Goal: Information Seeking & Learning: Find specific fact

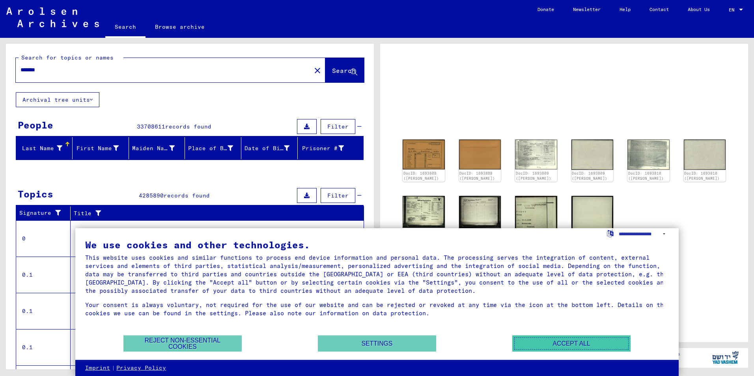
click at [567, 341] on button "Accept all" at bounding box center [571, 344] width 118 height 16
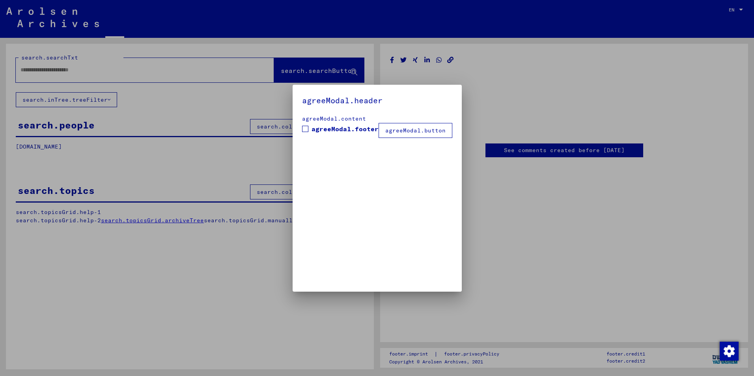
type input "*******"
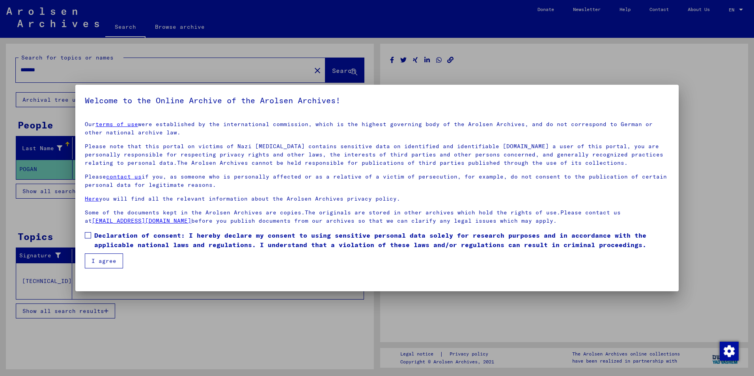
click at [97, 260] on button "I agree" at bounding box center [104, 261] width 38 height 15
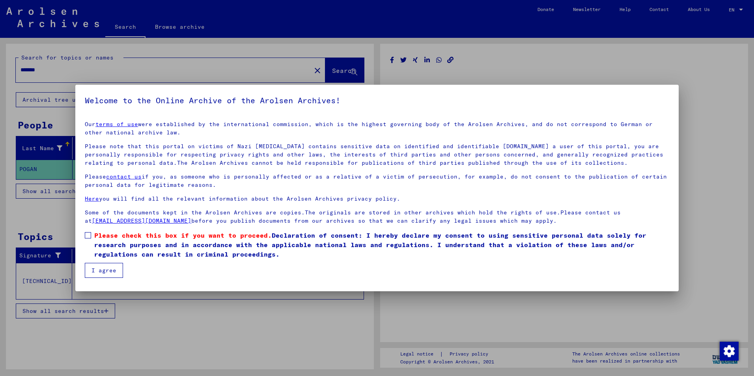
click at [89, 232] on span at bounding box center [88, 235] width 6 height 6
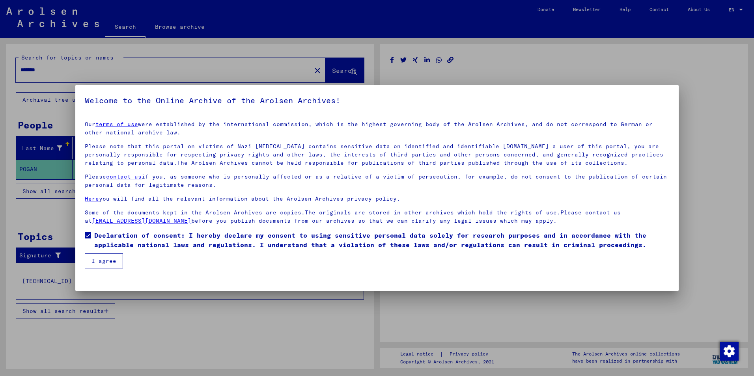
click at [110, 265] on button "I agree" at bounding box center [104, 261] width 38 height 15
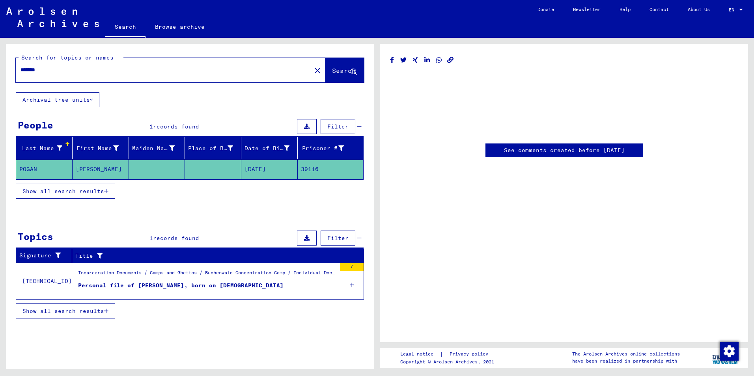
click at [147, 162] on mat-cell at bounding box center [157, 169] width 56 height 19
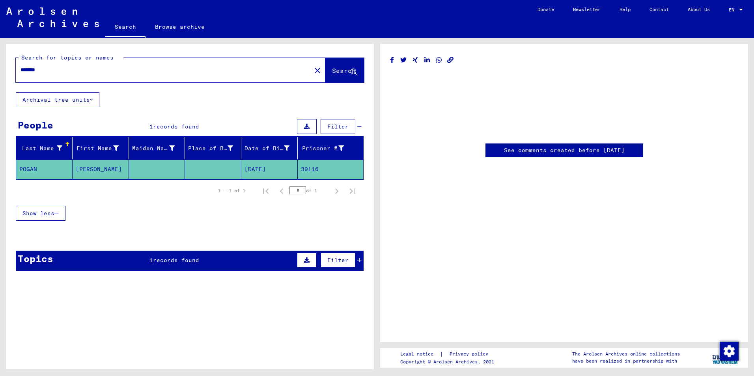
click at [147, 162] on mat-cell at bounding box center [157, 169] width 56 height 19
click at [220, 258] on div "Topics 1 records found Filter" at bounding box center [190, 261] width 348 height 20
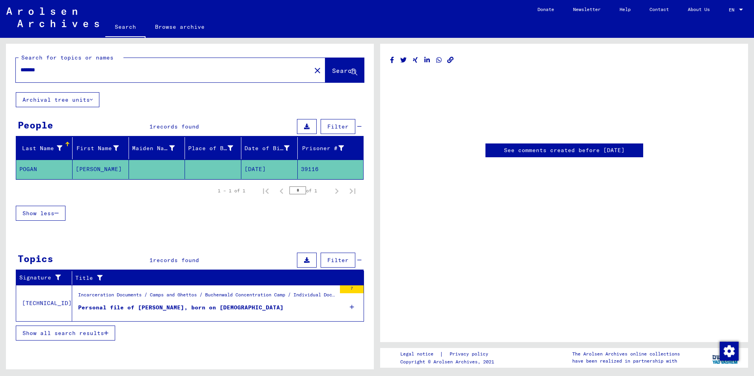
click at [352, 309] on icon at bounding box center [352, 307] width 4 height 28
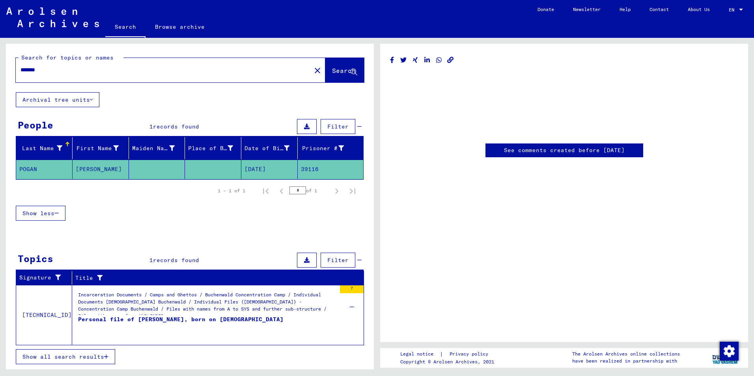
click at [199, 311] on div "Incarceration Documents / Camps and Ghettos / Buchenwald Concentration Camp / I…" at bounding box center [207, 305] width 258 height 28
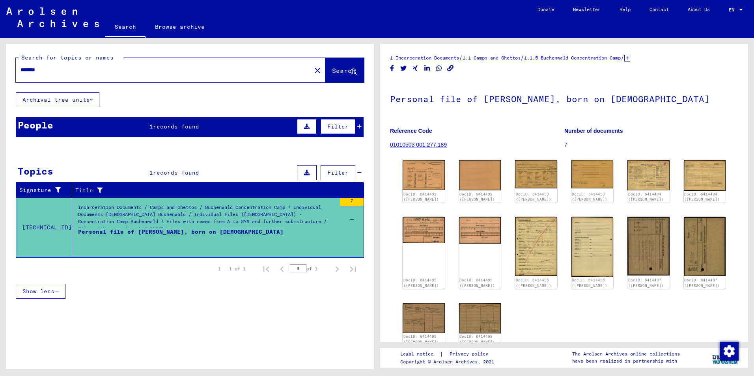
click at [154, 123] on span "records found" at bounding box center [176, 126] width 46 height 7
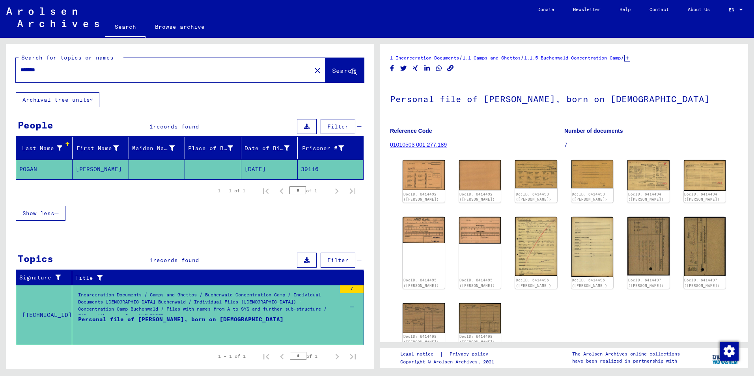
click at [185, 169] on mat-cell at bounding box center [213, 169] width 56 height 19
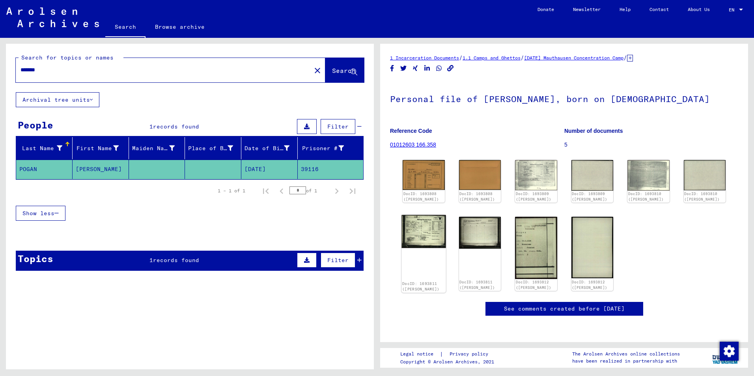
click at [421, 227] on img at bounding box center [423, 231] width 44 height 33
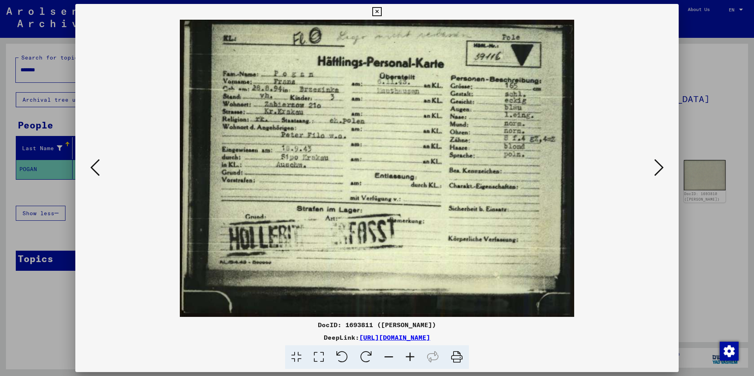
click at [700, 90] on div at bounding box center [377, 188] width 754 height 376
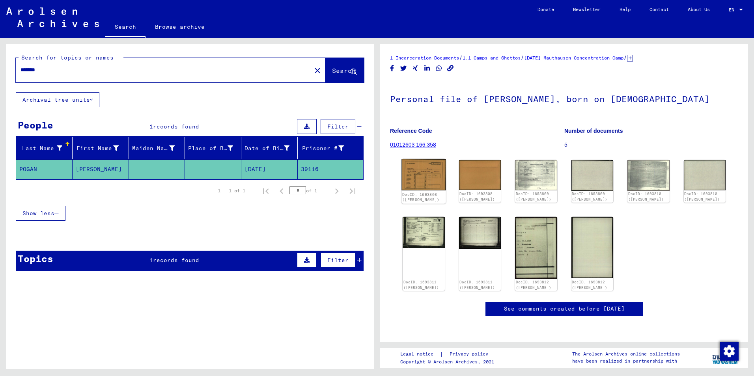
click at [408, 178] on img at bounding box center [423, 174] width 44 height 31
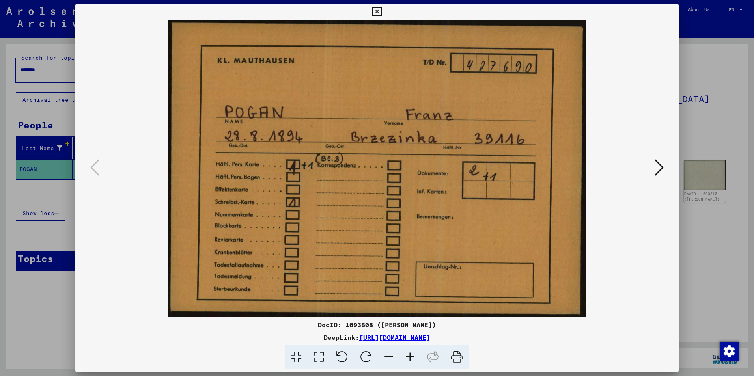
click at [694, 102] on div at bounding box center [377, 188] width 754 height 376
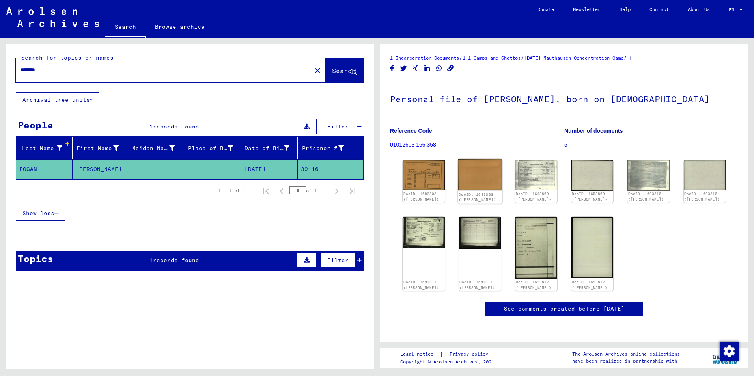
click at [472, 180] on img at bounding box center [480, 175] width 44 height 32
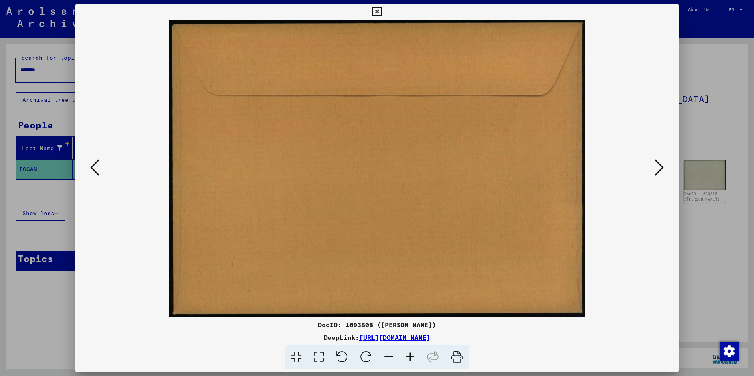
click at [661, 169] on icon at bounding box center [658, 167] width 9 height 19
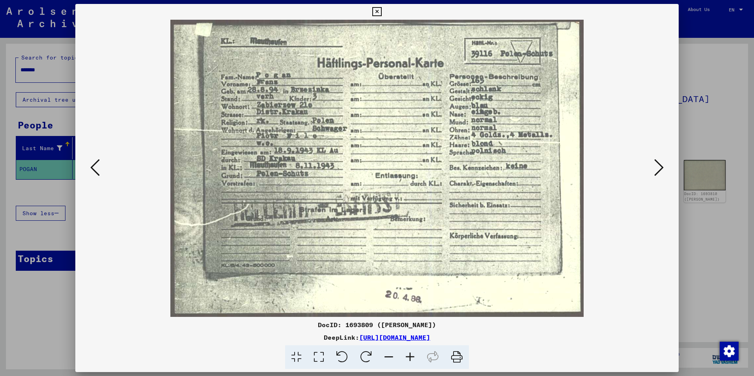
click at [654, 170] on icon at bounding box center [658, 167] width 9 height 19
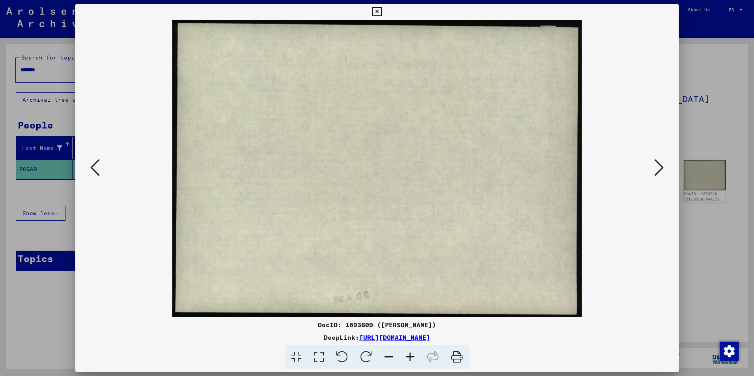
click at [654, 163] on icon at bounding box center [658, 167] width 9 height 19
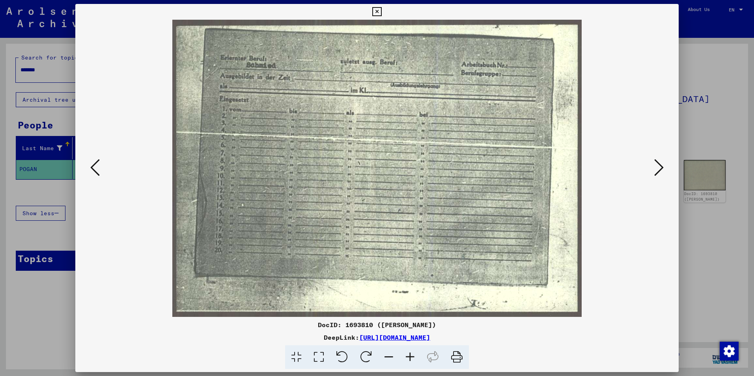
click at [654, 163] on icon at bounding box center [658, 167] width 9 height 19
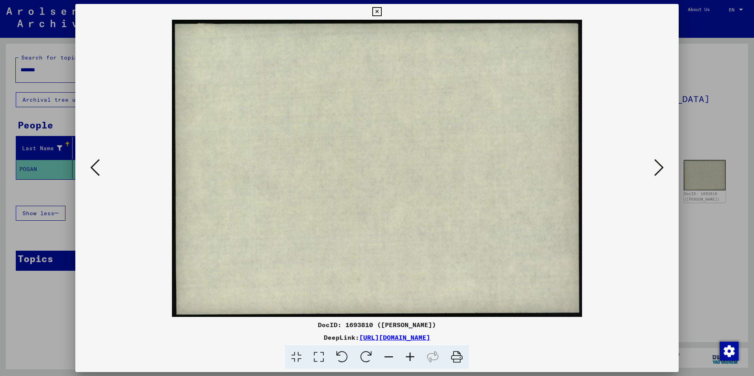
click at [654, 163] on icon at bounding box center [658, 167] width 9 height 19
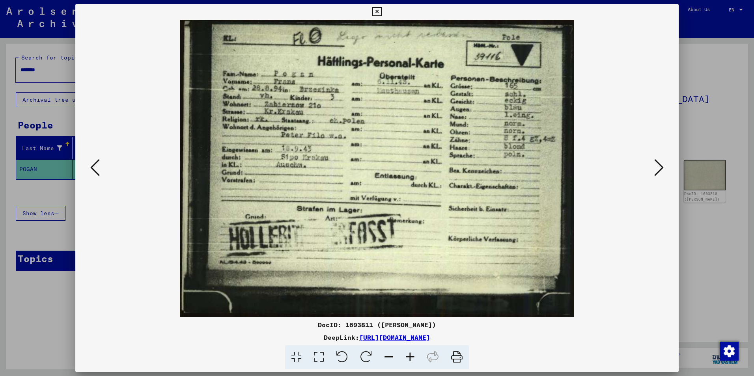
click at [657, 165] on icon at bounding box center [658, 167] width 9 height 19
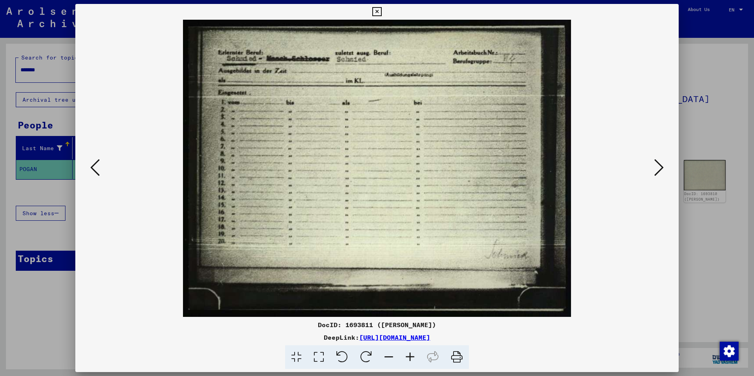
click at [657, 165] on icon at bounding box center [658, 167] width 9 height 19
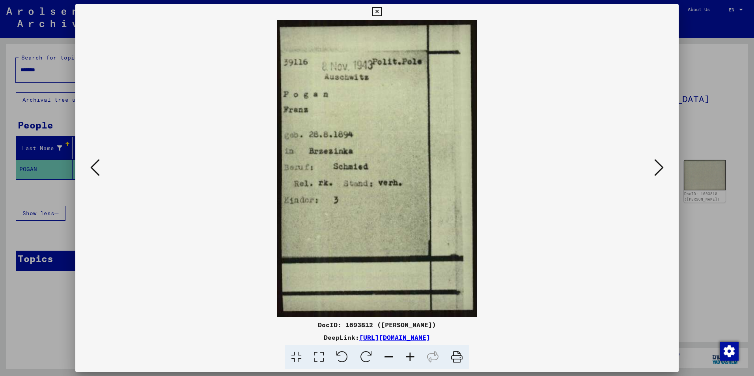
click at [657, 173] on icon at bounding box center [658, 167] width 9 height 19
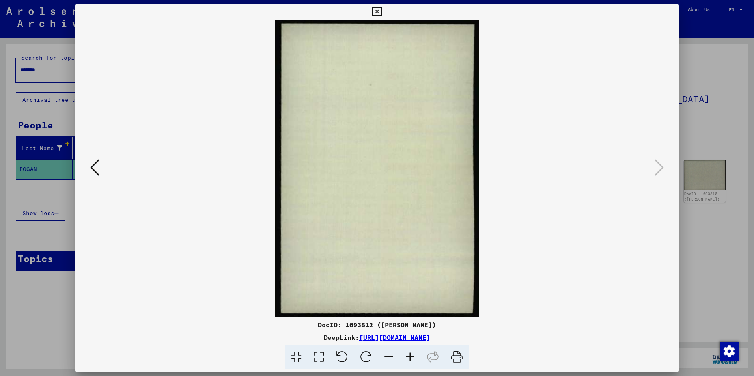
click at [101, 175] on button at bounding box center [95, 168] width 14 height 22
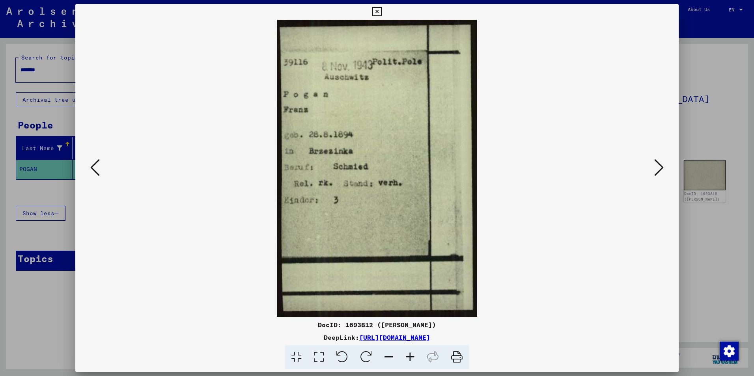
click at [101, 175] on button at bounding box center [95, 168] width 14 height 22
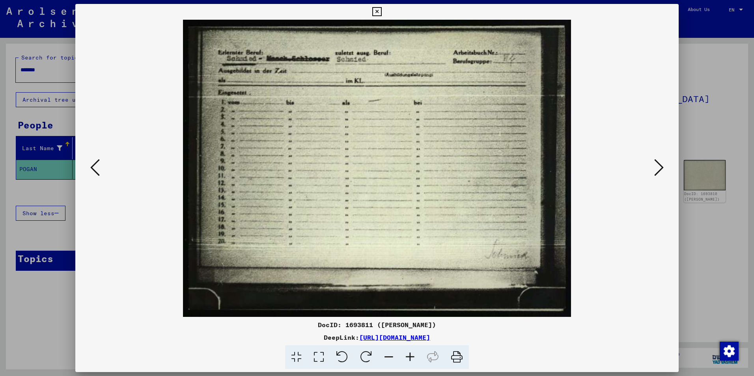
click at [101, 175] on button at bounding box center [95, 168] width 14 height 22
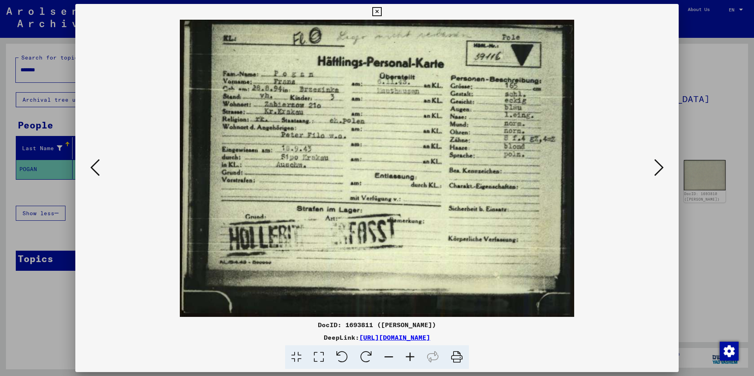
click at [101, 175] on button at bounding box center [95, 168] width 14 height 22
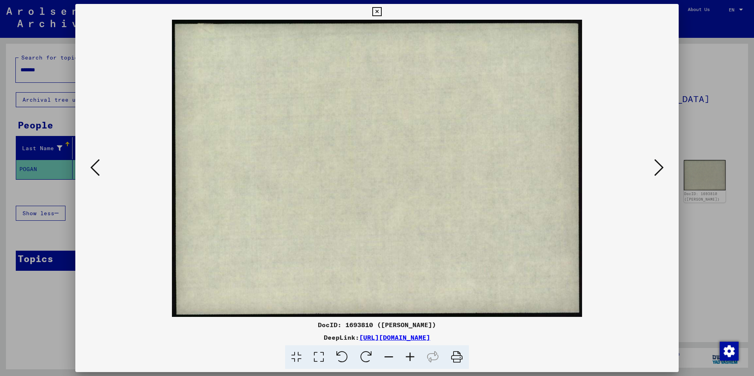
click at [101, 175] on button at bounding box center [95, 168] width 14 height 22
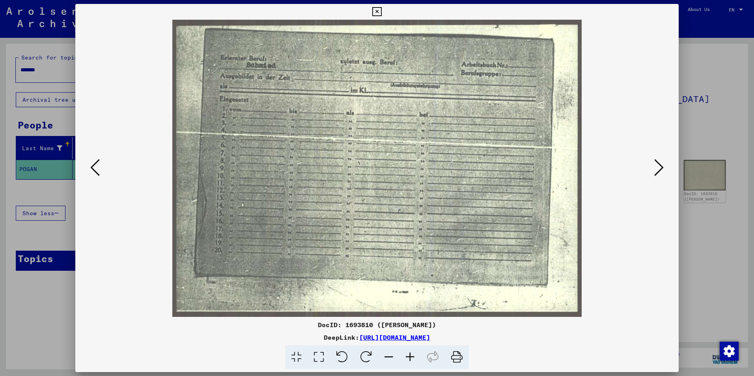
click at [101, 175] on button at bounding box center [95, 168] width 14 height 22
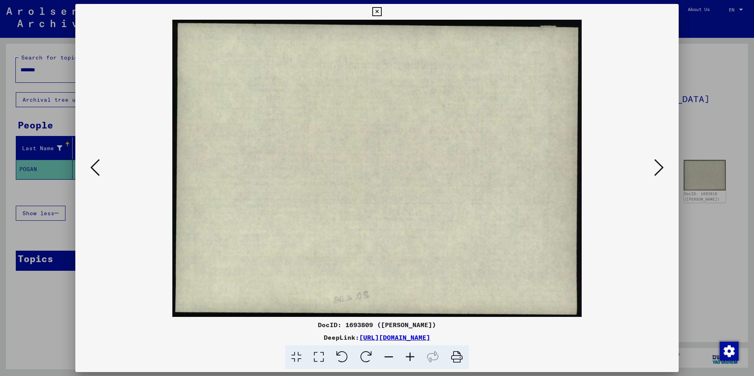
click at [101, 175] on button at bounding box center [95, 168] width 14 height 22
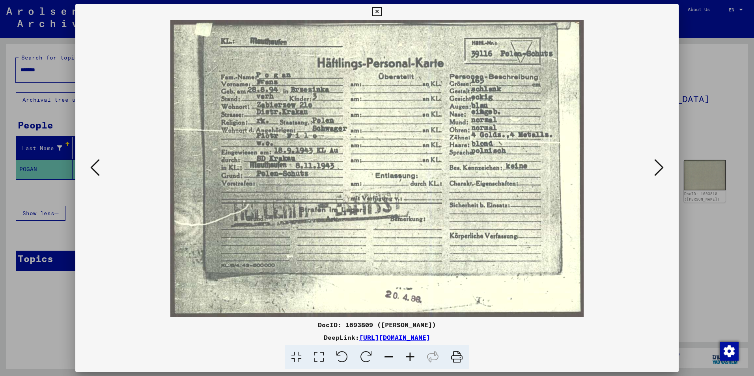
click at [101, 170] on button at bounding box center [95, 168] width 14 height 22
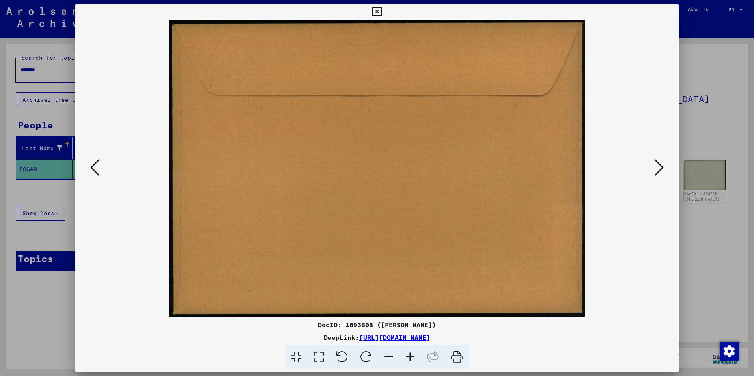
click at [98, 170] on icon at bounding box center [94, 167] width 9 height 19
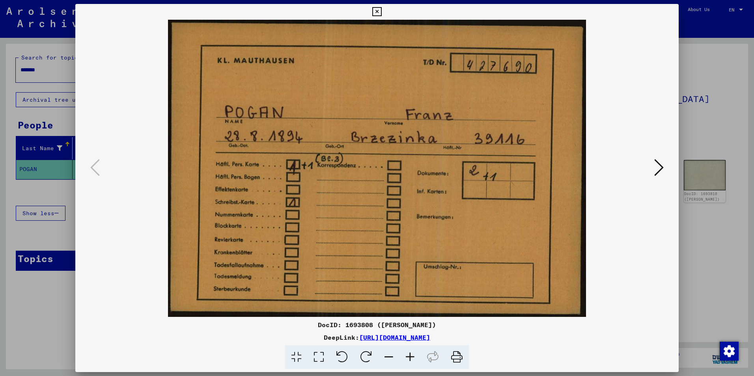
click at [709, 113] on div at bounding box center [377, 188] width 754 height 376
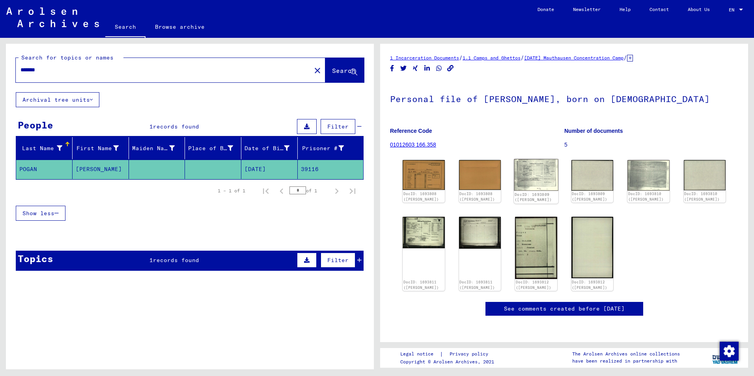
click at [532, 172] on img at bounding box center [536, 175] width 44 height 32
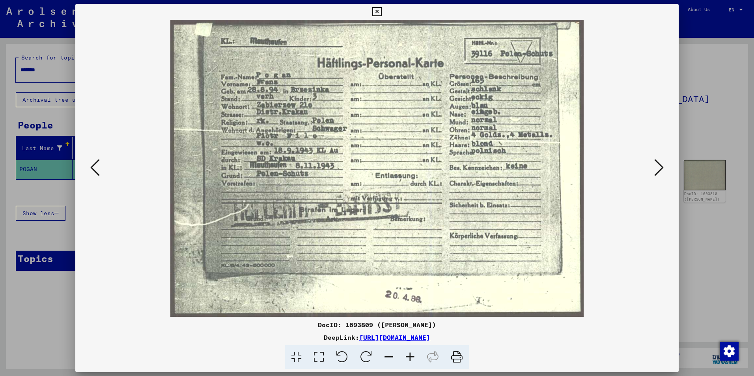
click at [662, 162] on icon at bounding box center [658, 167] width 9 height 19
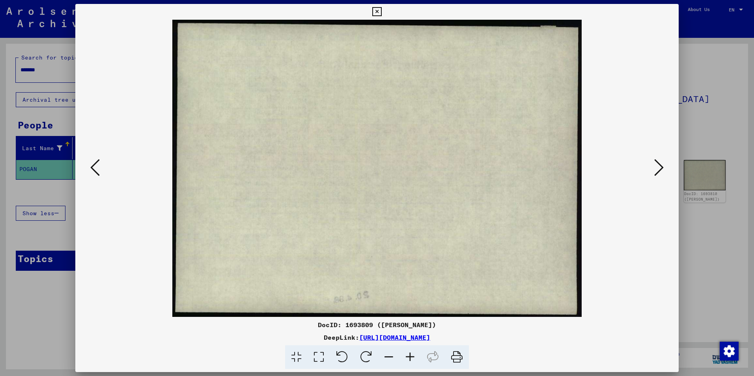
click at [105, 165] on img at bounding box center [377, 168] width 550 height 297
click at [94, 165] on icon at bounding box center [94, 167] width 9 height 19
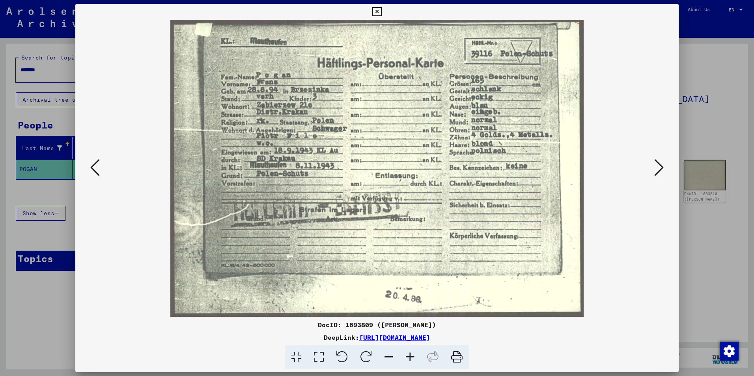
click at [664, 168] on button at bounding box center [659, 168] width 14 height 22
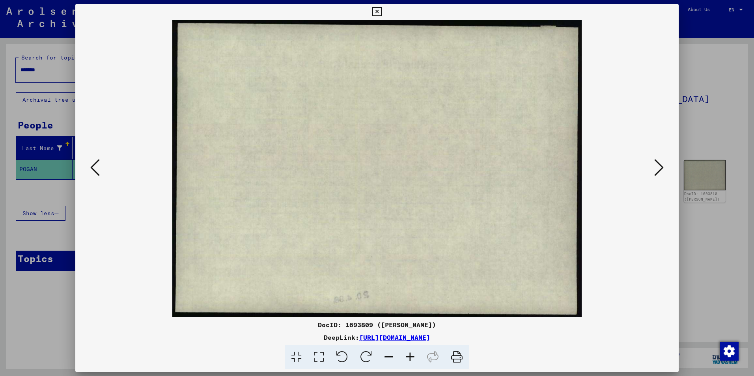
click at [663, 168] on icon at bounding box center [658, 167] width 9 height 19
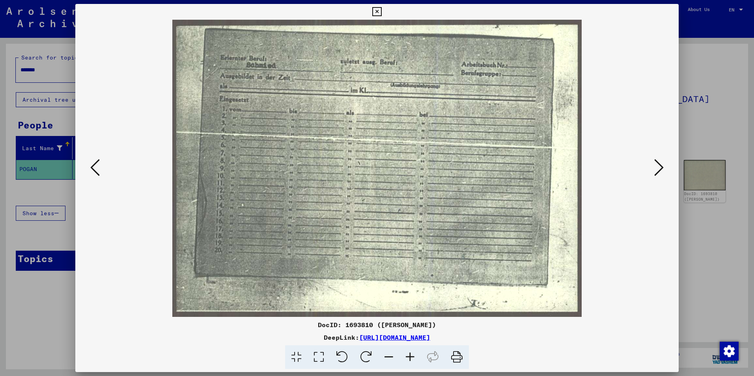
click at [663, 168] on icon at bounding box center [658, 167] width 9 height 19
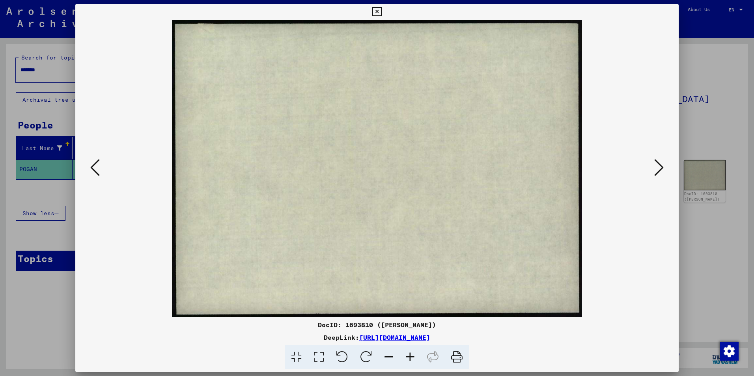
click at [663, 168] on icon at bounding box center [658, 167] width 9 height 19
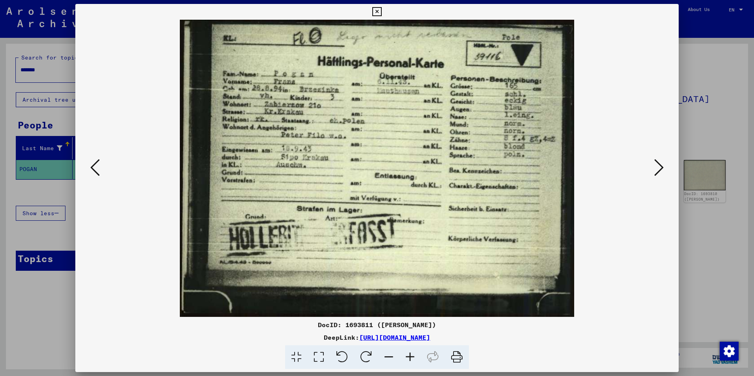
click at [700, 107] on div at bounding box center [377, 188] width 754 height 376
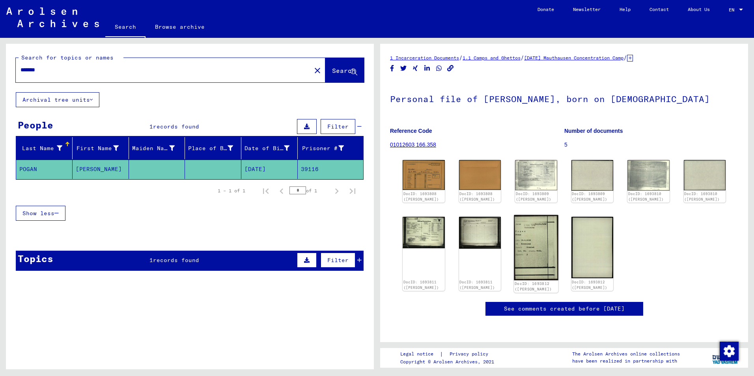
click at [521, 268] on img at bounding box center [536, 247] width 44 height 65
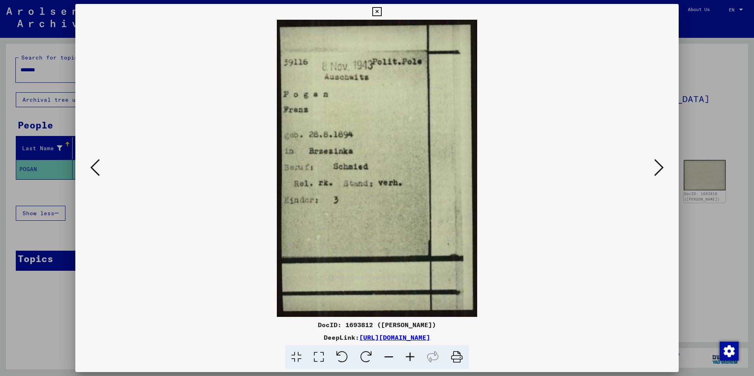
click at [708, 100] on div at bounding box center [377, 188] width 754 height 376
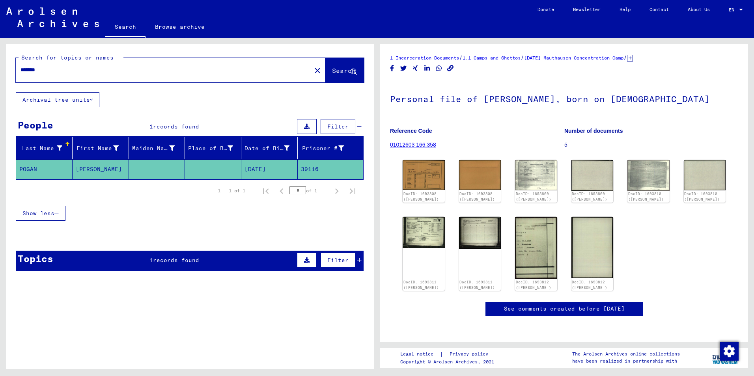
click at [561, 302] on div "See comments created before [DATE]" at bounding box center [564, 309] width 158 height 14
click at [305, 129] on button at bounding box center [307, 126] width 20 height 15
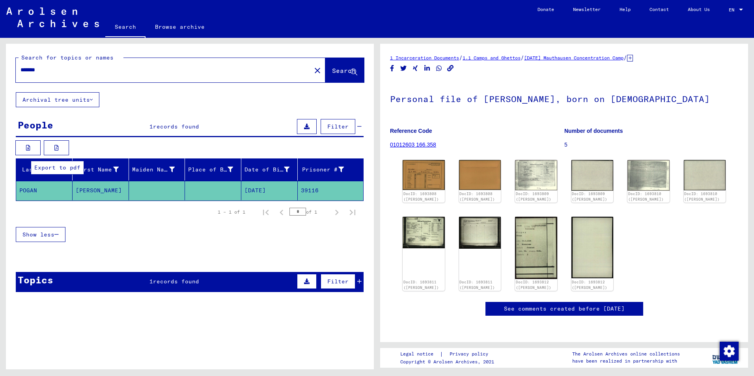
click at [55, 147] on icon at bounding box center [56, 148] width 4 height 6
click at [174, 287] on div "Topics 1 records found Filter" at bounding box center [190, 282] width 348 height 20
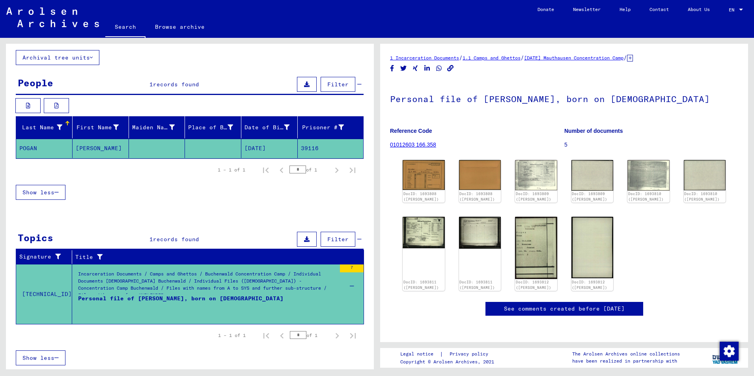
scroll to position [43, 0]
click at [136, 282] on div "Incarceration Documents / Camps and Ghettos / Buchenwald Concentration Camp / I…" at bounding box center [207, 284] width 258 height 28
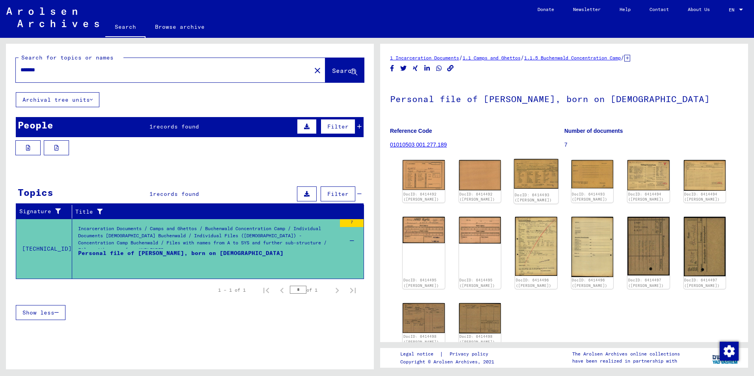
click at [526, 175] on img at bounding box center [536, 174] width 44 height 30
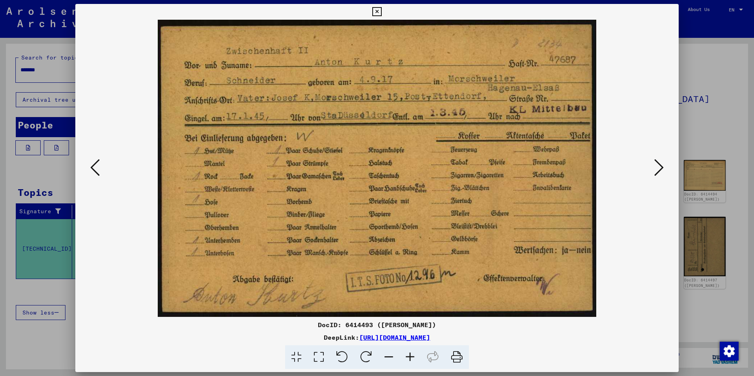
click at [645, 166] on img at bounding box center [377, 168] width 550 height 297
click at [664, 158] on button at bounding box center [659, 168] width 14 height 22
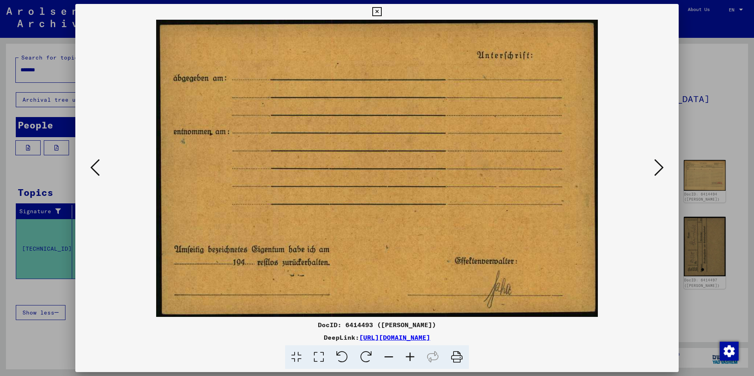
click at [664, 158] on button at bounding box center [659, 168] width 14 height 22
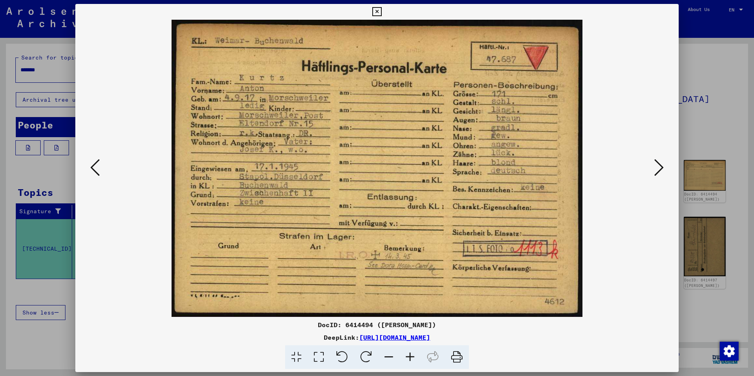
click at [664, 158] on button at bounding box center [659, 168] width 14 height 22
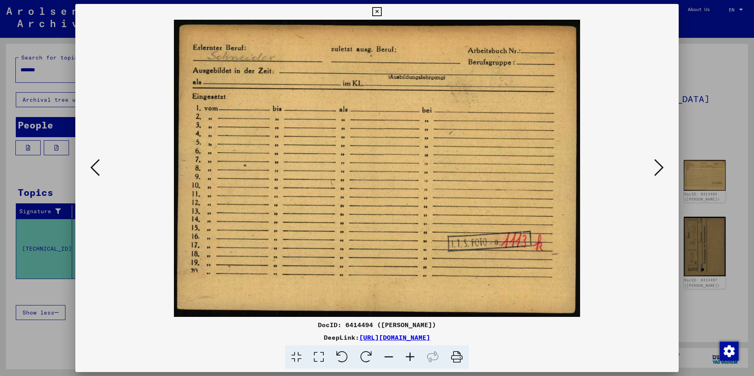
click at [664, 158] on button at bounding box center [659, 168] width 14 height 22
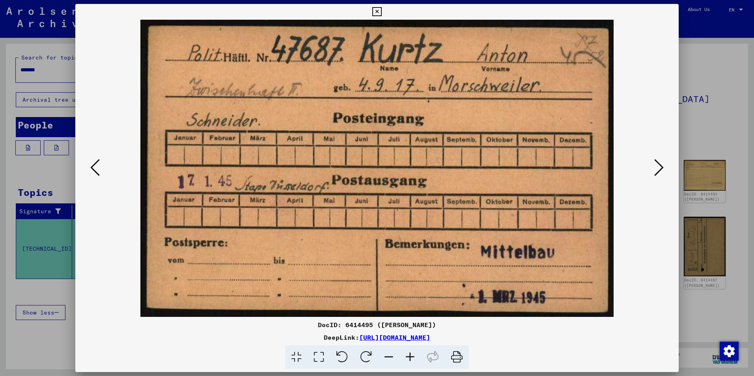
click at [664, 158] on button at bounding box center [659, 168] width 14 height 22
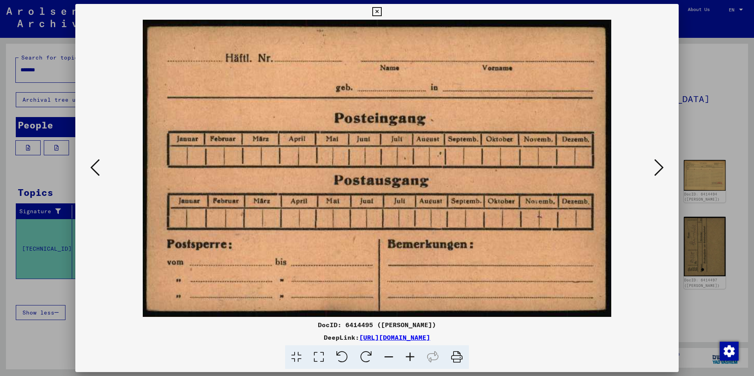
click at [664, 158] on button at bounding box center [659, 168] width 14 height 22
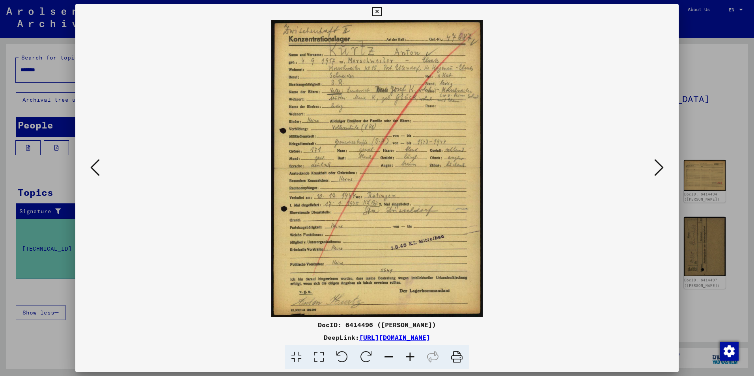
click at [727, 91] on div at bounding box center [377, 188] width 754 height 376
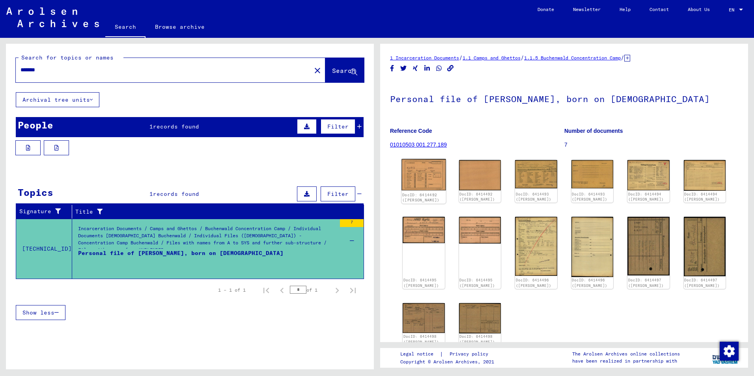
click at [436, 181] on img at bounding box center [423, 175] width 44 height 32
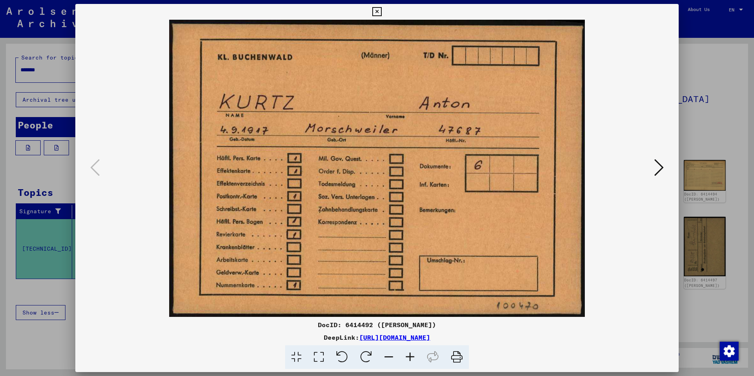
click at [662, 167] on icon at bounding box center [658, 167] width 9 height 19
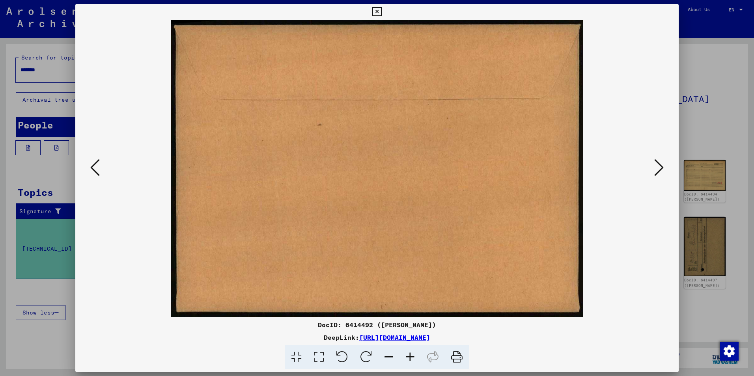
click at [662, 167] on icon at bounding box center [658, 167] width 9 height 19
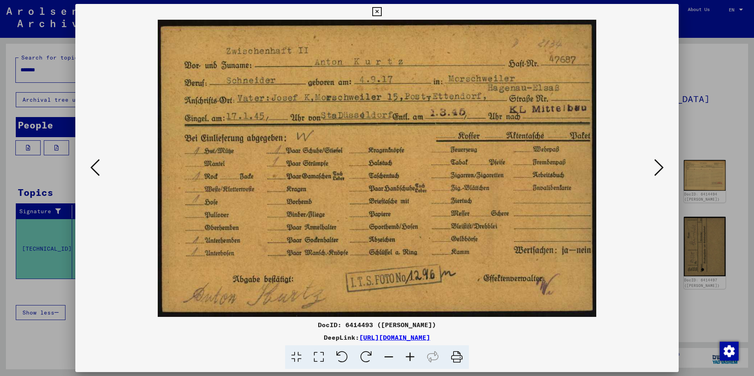
click at [662, 167] on icon at bounding box center [658, 167] width 9 height 19
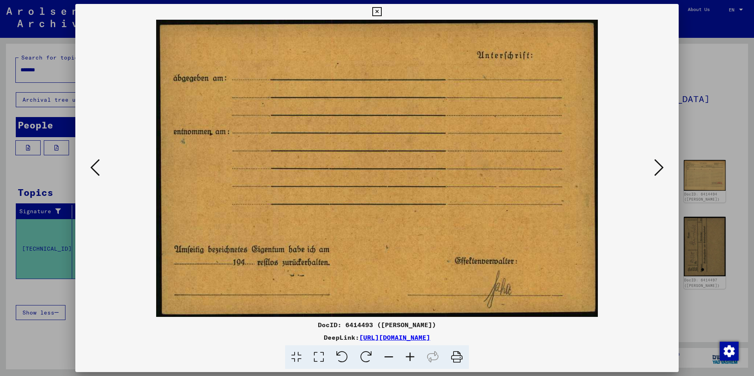
click at [662, 167] on icon at bounding box center [658, 167] width 9 height 19
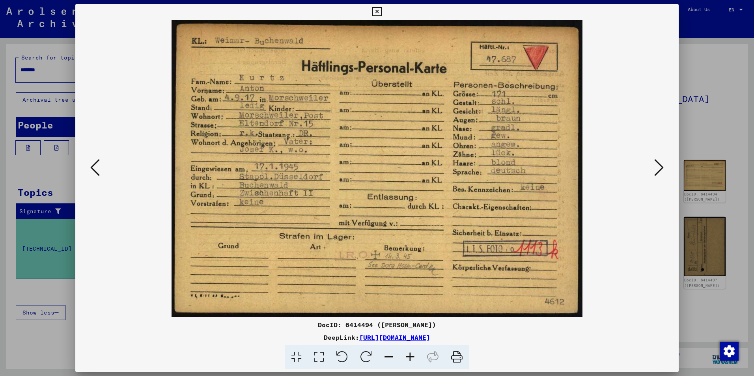
click at [662, 167] on icon at bounding box center [658, 167] width 9 height 19
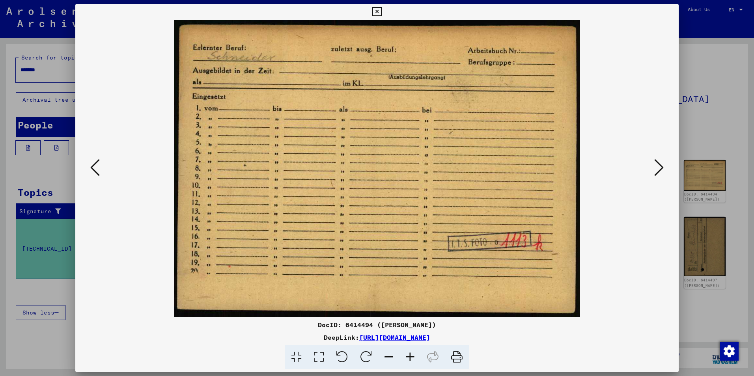
click at [662, 167] on icon at bounding box center [658, 167] width 9 height 19
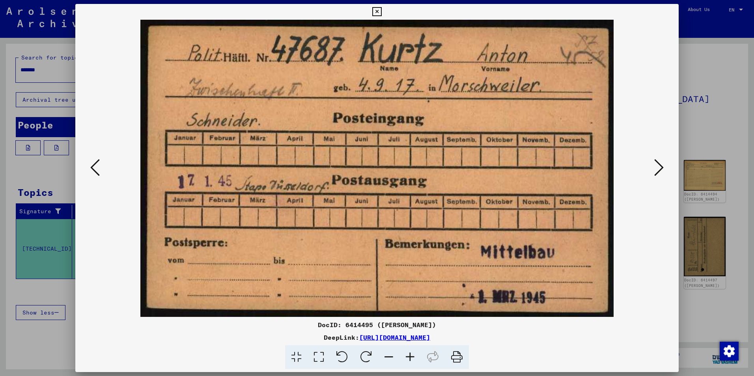
click at [662, 167] on icon at bounding box center [658, 167] width 9 height 19
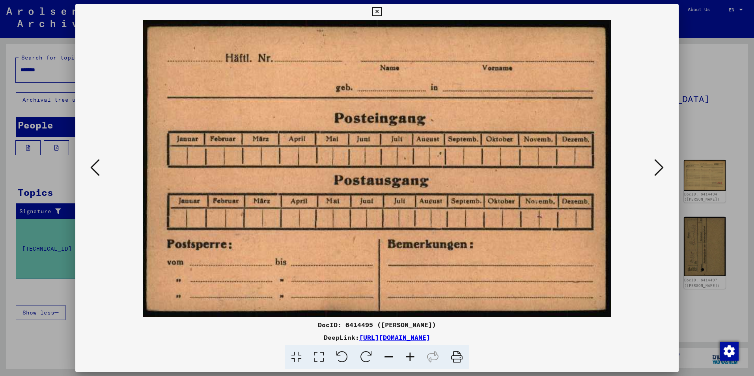
click at [662, 167] on icon at bounding box center [658, 167] width 9 height 19
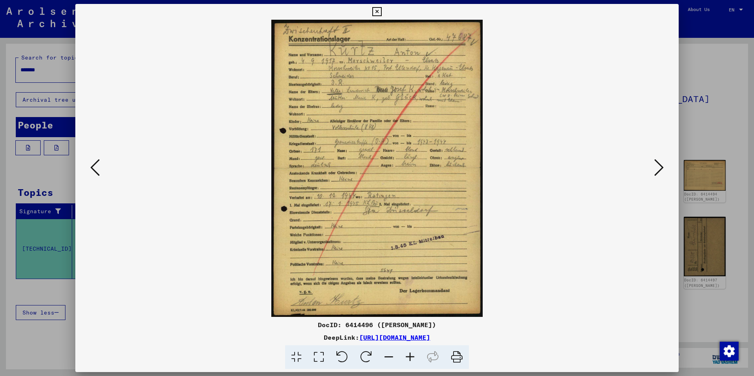
click at [662, 167] on icon at bounding box center [658, 167] width 9 height 19
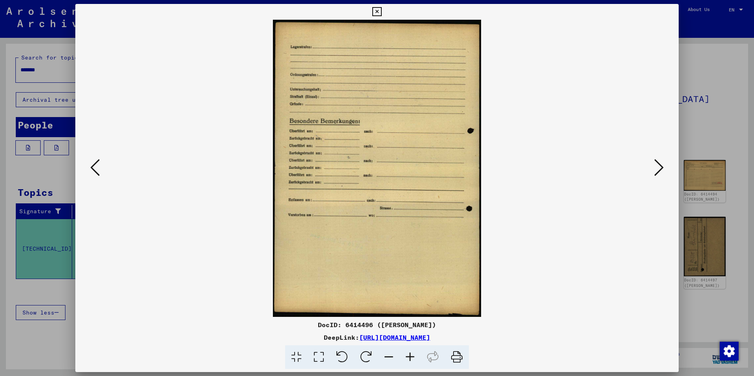
click at [662, 167] on icon at bounding box center [658, 167] width 9 height 19
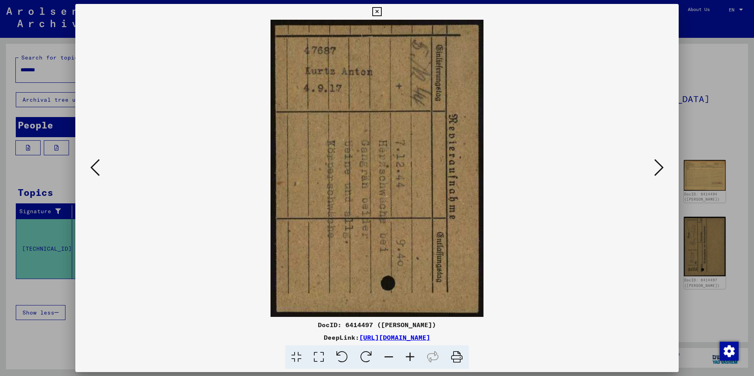
click at [662, 167] on icon at bounding box center [658, 167] width 9 height 19
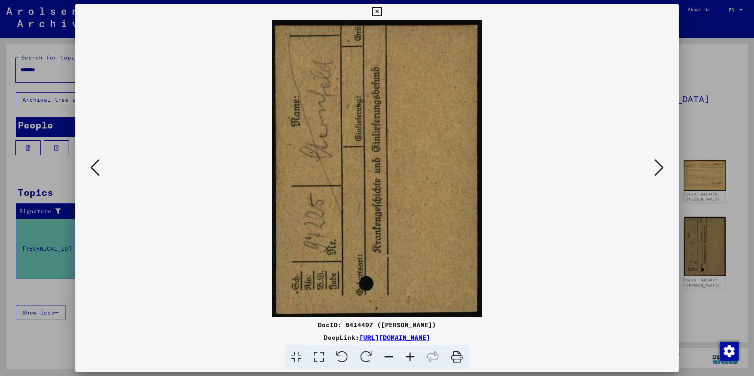
click at [662, 167] on icon at bounding box center [658, 167] width 9 height 19
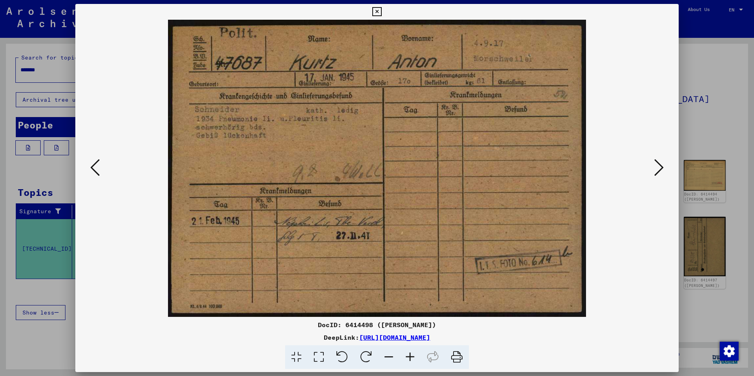
click at [662, 167] on icon at bounding box center [658, 167] width 9 height 19
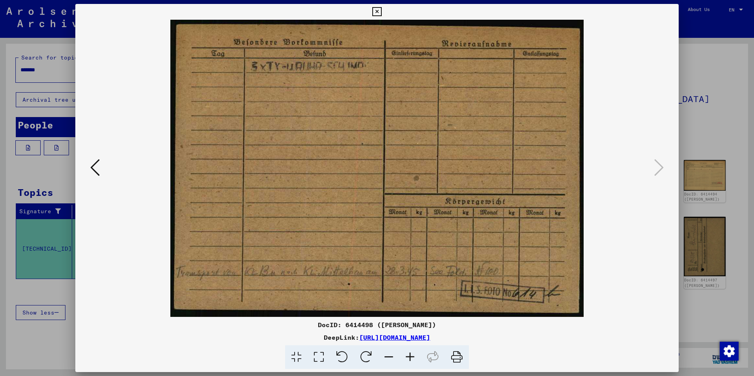
click at [712, 126] on div at bounding box center [377, 188] width 754 height 376
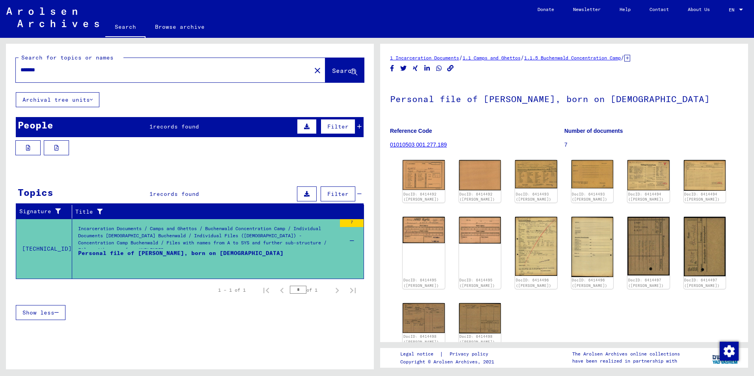
click at [151, 125] on span "1" at bounding box center [151, 126] width 4 height 7
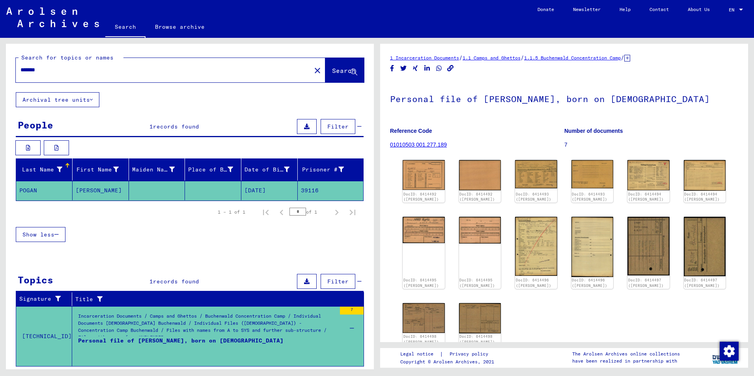
click at [222, 181] on mat-cell at bounding box center [213, 190] width 56 height 19
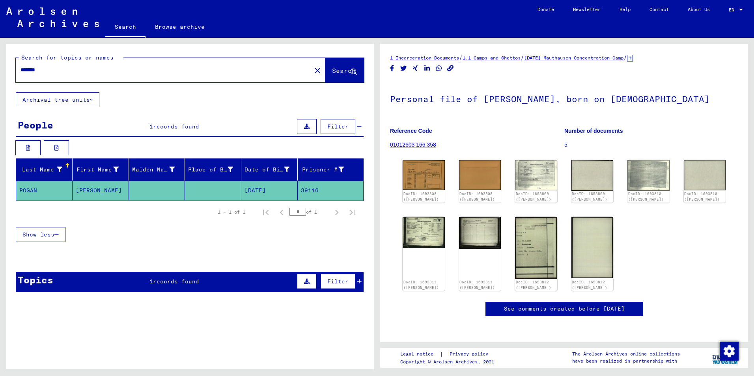
scroll to position [39, 0]
click at [413, 192] on link "DocID: 1693808 ([PERSON_NAME])" at bounding box center [420, 197] width 37 height 10
